Goal: Information Seeking & Learning: Learn about a topic

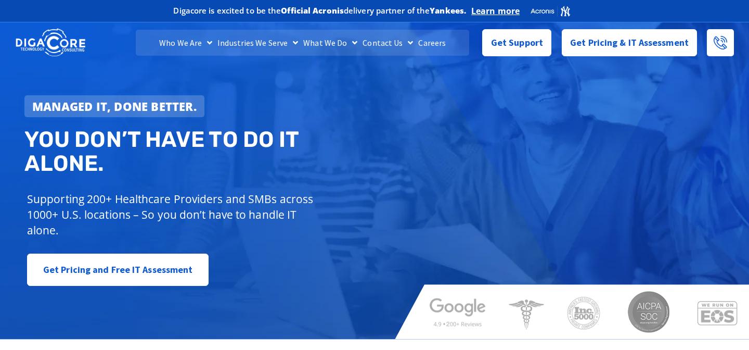
click at [437, 43] on link "Careers" at bounding box center [432, 43] width 33 height 26
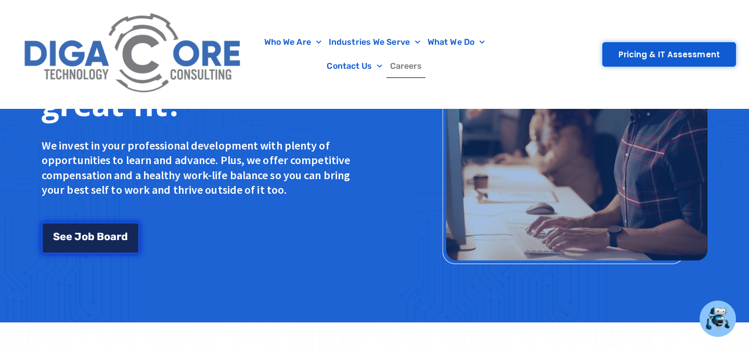
click at [130, 235] on link "S e e J [PERSON_NAME]" at bounding box center [91, 237] width 98 height 31
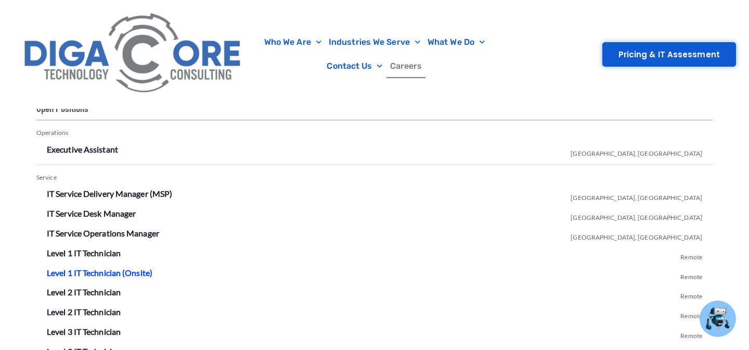
scroll to position [1779, 0]
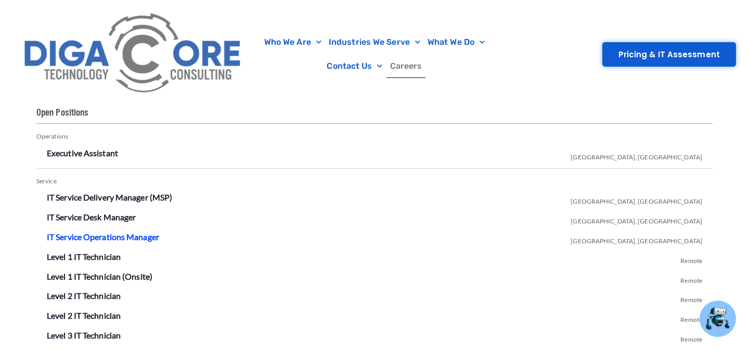
click at [113, 238] on link "IT Service Operations Manager" at bounding box center [103, 237] width 112 height 10
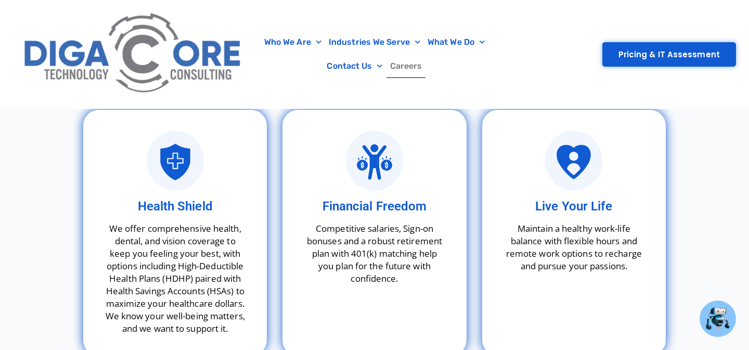
scroll to position [2757, 0]
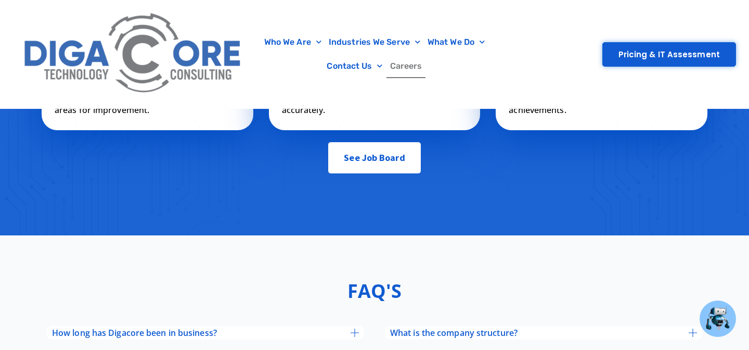
click at [380, 168] on span "See Job Board" at bounding box center [374, 157] width 61 height 21
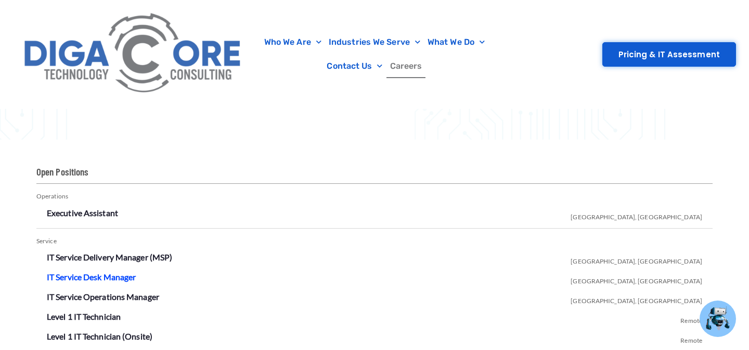
scroll to position [1719, 0]
click at [100, 215] on link "Executive Assistant" at bounding box center [82, 213] width 71 height 10
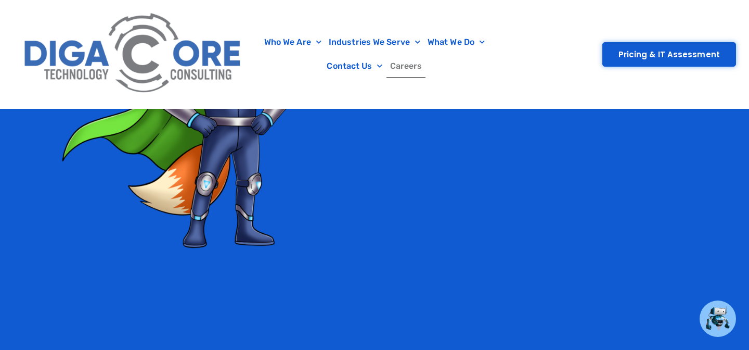
scroll to position [2427, 0]
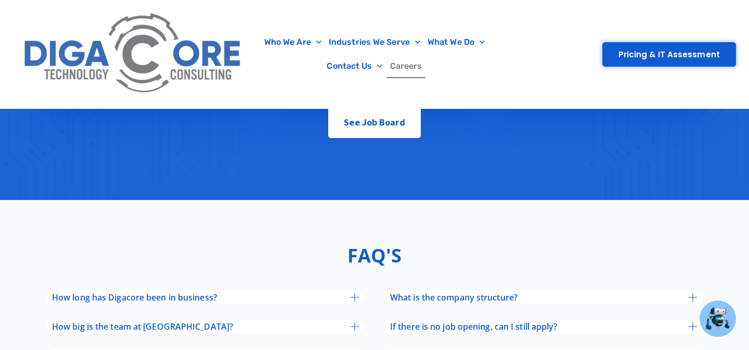
click at [399, 133] on span "See Job Board" at bounding box center [374, 122] width 61 height 21
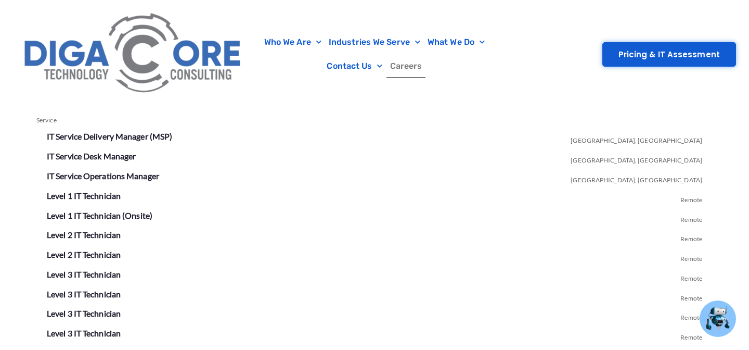
scroll to position [1829, 0]
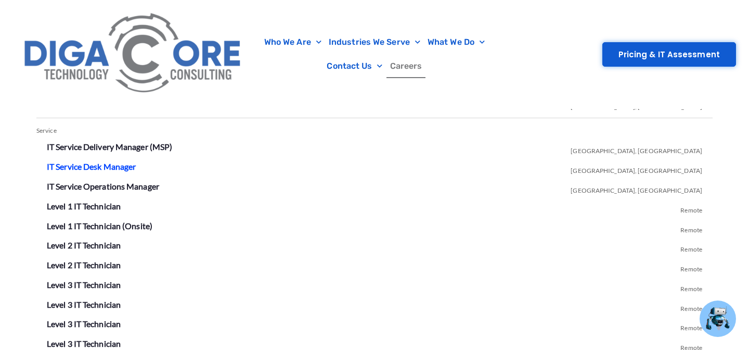
click at [123, 168] on link "IT Service Desk Manager" at bounding box center [91, 166] width 89 height 10
